Goal: Book appointment/travel/reservation

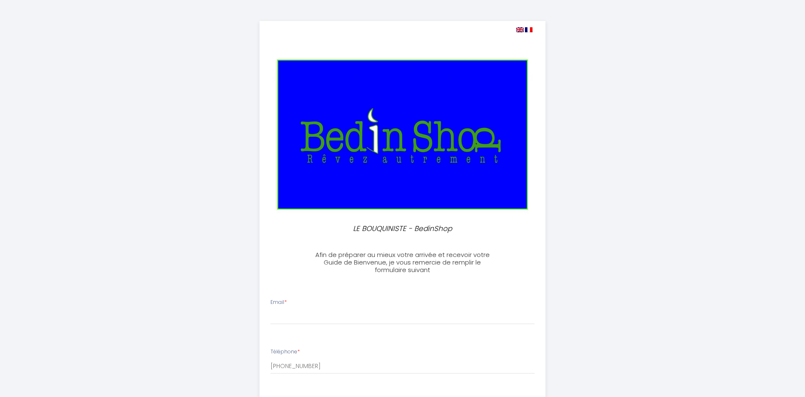
select select
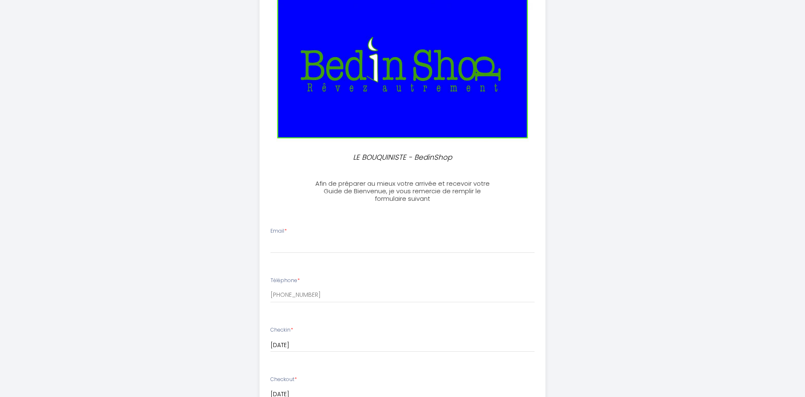
scroll to position [85, 0]
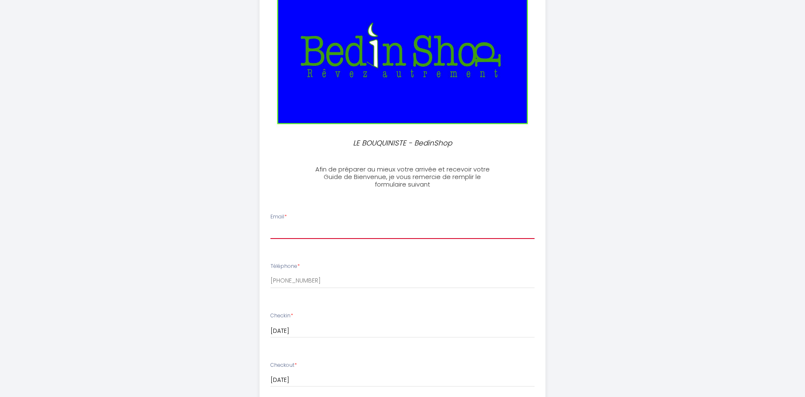
click at [302, 233] on input "Email *" at bounding box center [402, 231] width 264 height 15
type input "[EMAIL_ADDRESS][DOMAIN_NAME]"
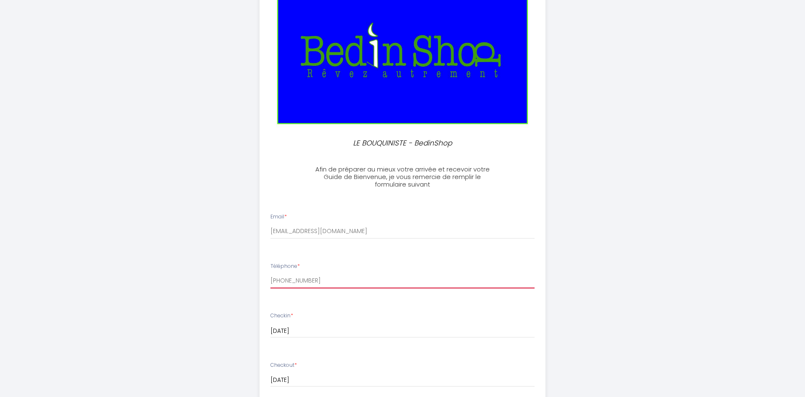
click at [319, 280] on input "[PHONE_NUMBER]" at bounding box center [402, 280] width 264 height 15
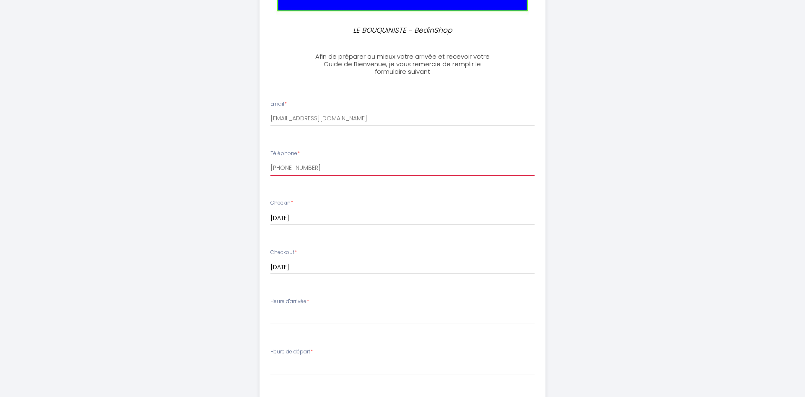
scroll to position [214, 0]
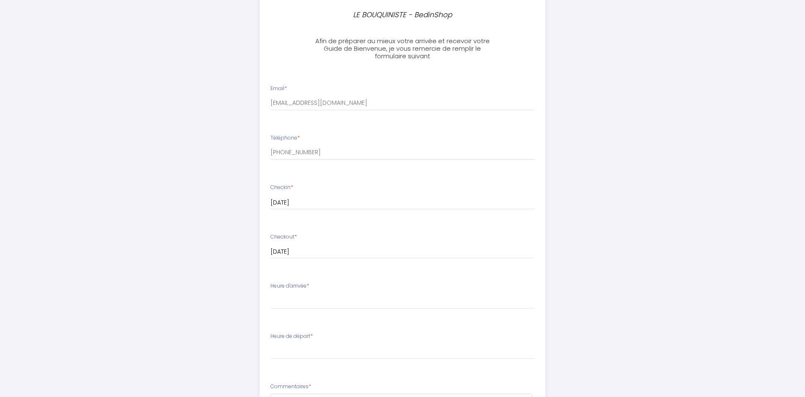
click at [313, 290] on div "Heure d'arrivée * 15:00 15:30 16:00 16:30 17:00 17:30 18:00 18:30 19:00 19:30 2…" at bounding box center [402, 295] width 264 height 27
click at [311, 284] on div "Heure d'arrivée * 15:00 15:30 16:00 16:30 17:00 17:30 18:00 18:30 19:00 19:30 2…" at bounding box center [402, 295] width 264 height 27
click at [270, 293] on select "15:00 15:30 16:00 16:30 17:00 17:30 18:00 18:30 19:00 19:30 20:00 20:30 21:00 2…" at bounding box center [402, 301] width 264 height 16
select select "15:00"
click option "15:00" at bounding box center [0, 0] width 0 height 0
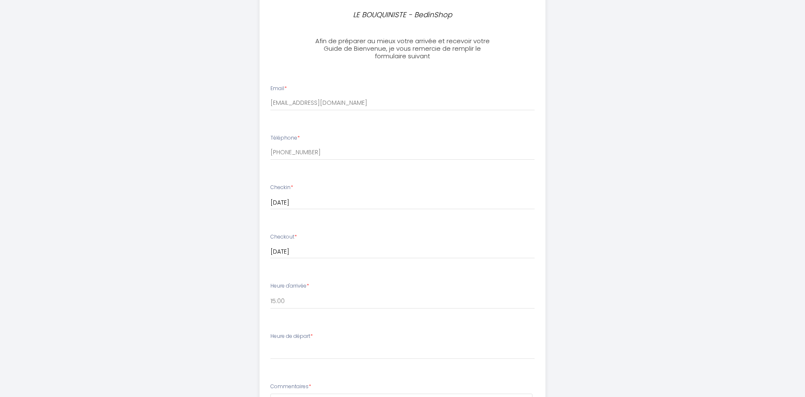
click at [304, 335] on label "Heure de départ *" at bounding box center [291, 336] width 42 height 8
click at [301, 341] on div "Heure de départ * 00:00 00:30 01:00 01:30 02:00 02:30 03:00 03:30 04:00 04:30 0…" at bounding box center [402, 345] width 264 height 27
click at [270, 343] on select "00:00 00:30 01:00 01:30 02:00 02:30 03:00 03:30 04:00 04:30 05:00 05:30 06:00 0…" at bounding box center [402, 351] width 264 height 16
select select "11:00"
click option "11:00" at bounding box center [0, 0] width 0 height 0
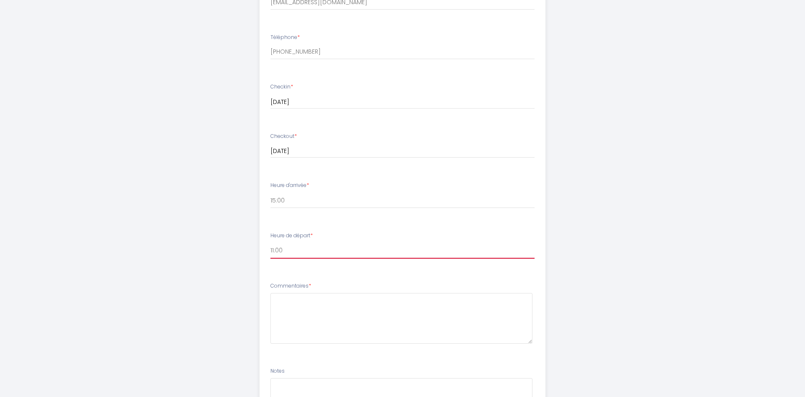
scroll to position [342, 0]
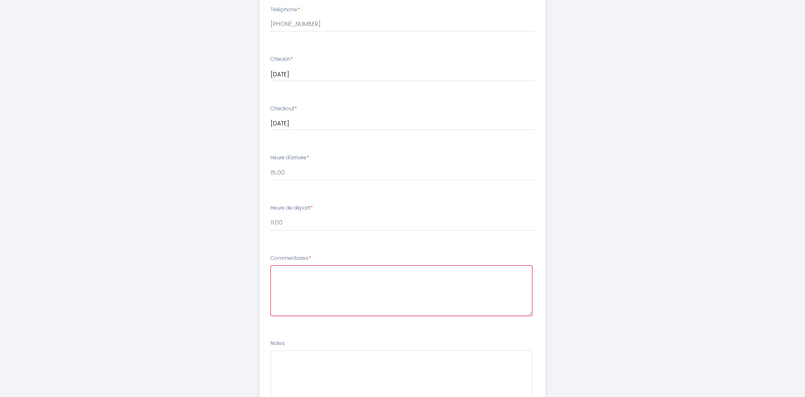
click at [298, 272] on textarea at bounding box center [401, 290] width 262 height 51
type textarea "On est de personnes et on ne"
drag, startPoint x: 371, startPoint y: 278, endPoint x: 262, endPoint y: 276, distance: 109.4
click at [270, 276] on textarea "On est de personnes et on ne" at bounding box center [401, 290] width 262 height 51
paste textarea "Nous sommes deux personnes et non un couple, nous souhaiterions donc utiliser d…"
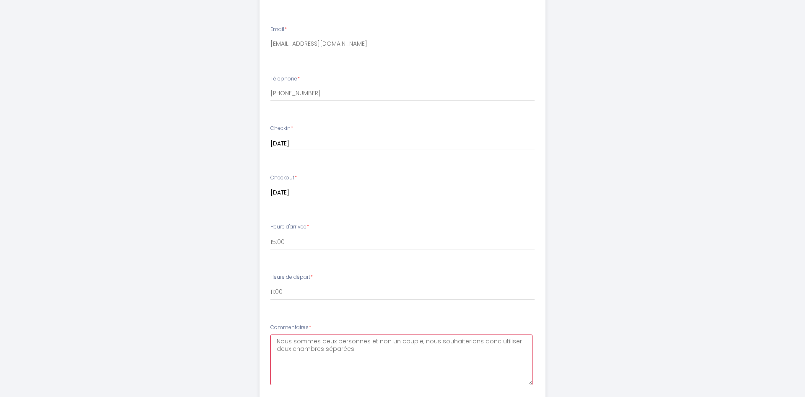
scroll to position [417, 0]
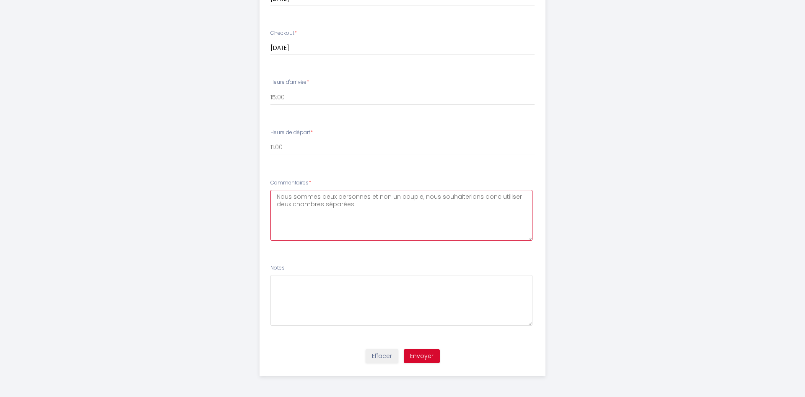
type textarea "Nous sommes deux personnes et non un couple, nous souhaiterions donc utiliser d…"
click at [420, 352] on button "Envoyer" at bounding box center [422, 356] width 36 height 14
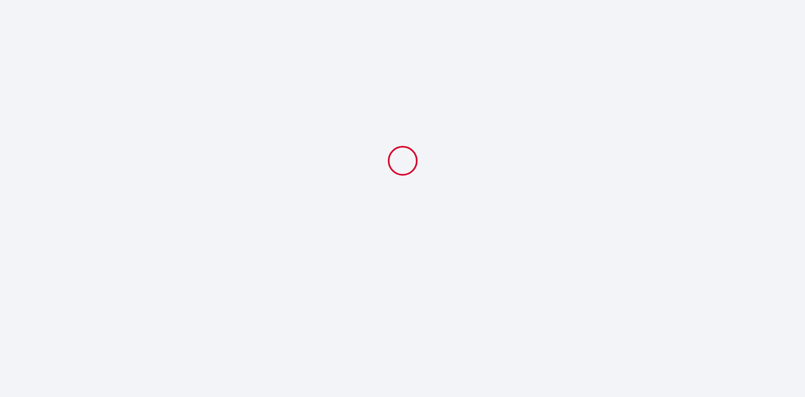
scroll to position [0, 0]
select select "11:00"
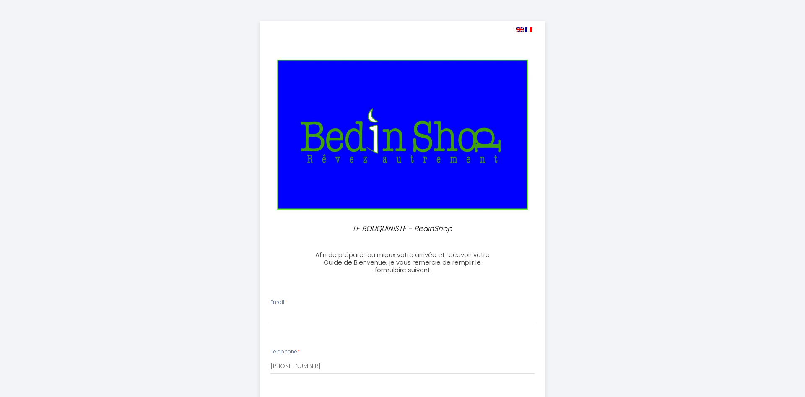
select select
